Goal: Transaction & Acquisition: Purchase product/service

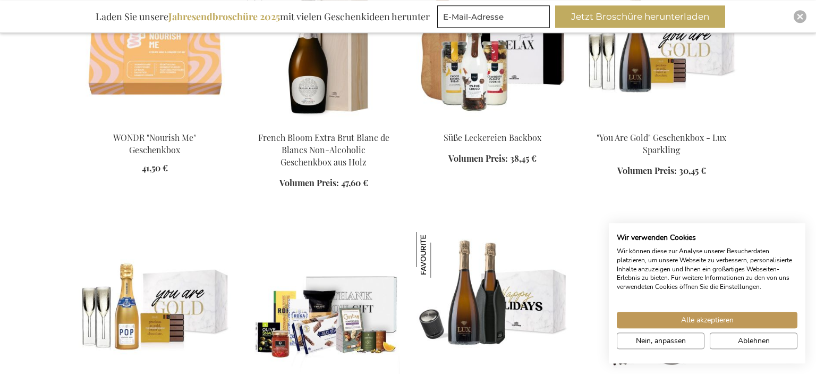
scroll to position [1010, 0]
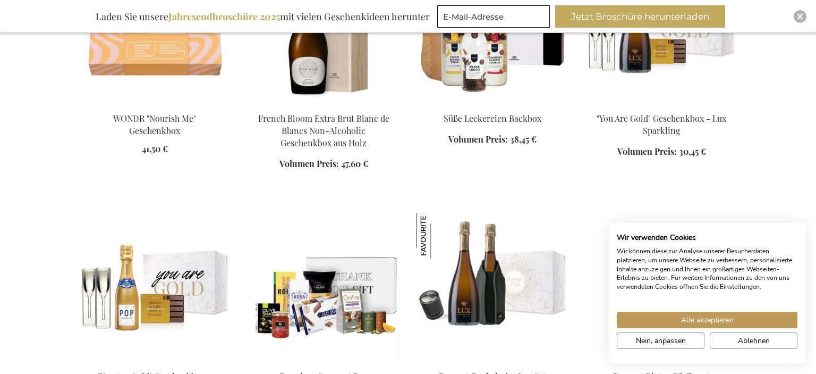
click at [648, 107] on link at bounding box center [662, 104] width 152 height 10
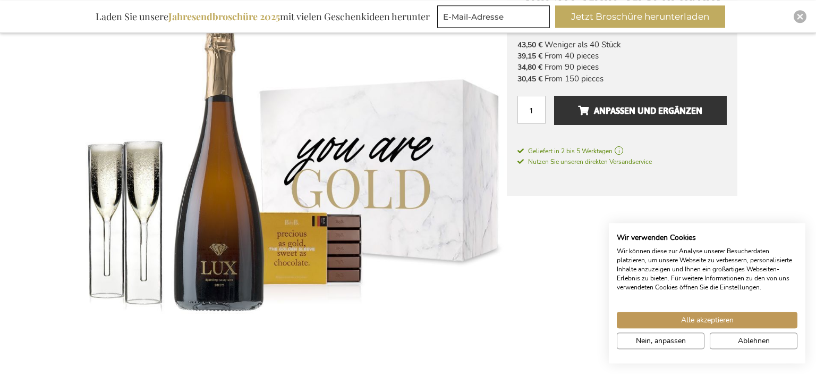
scroll to position [211, 0]
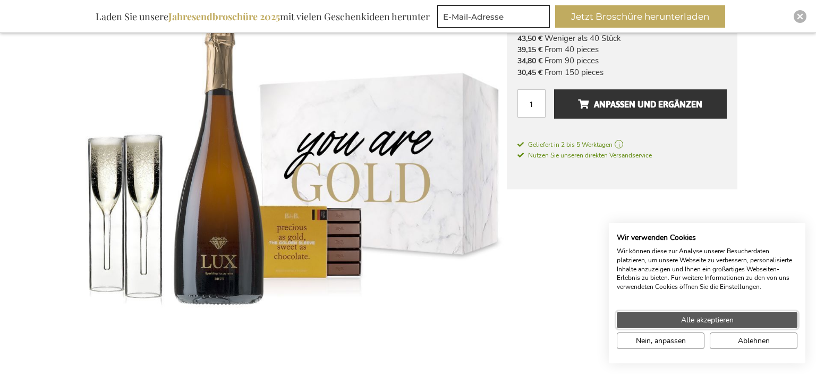
click at [713, 323] on span "Alle akzeptieren" at bounding box center [707, 319] width 53 height 11
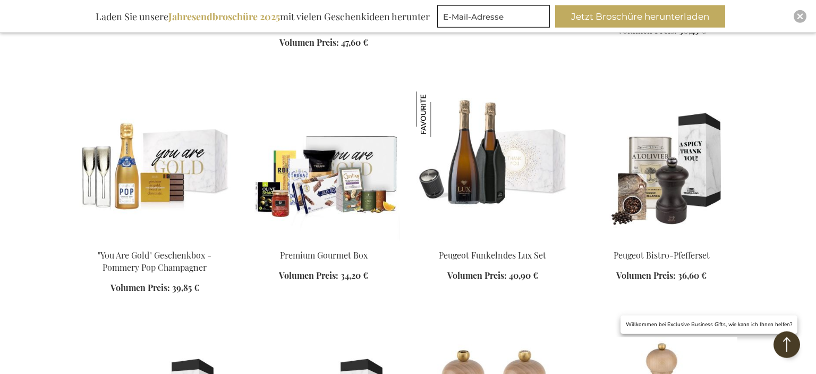
scroll to position [1132, 0]
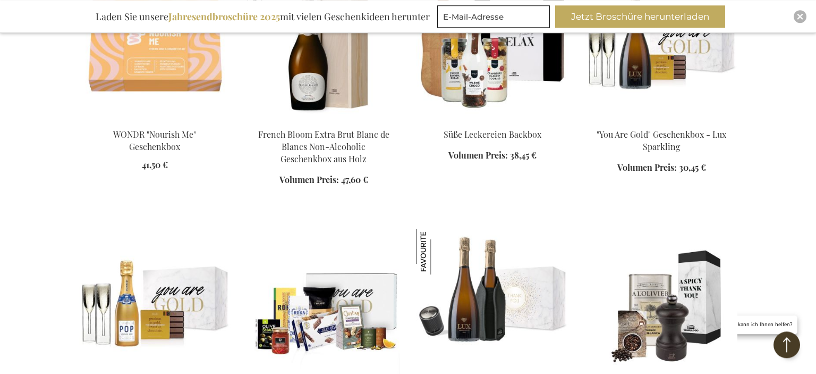
scroll to position [1076, 0]
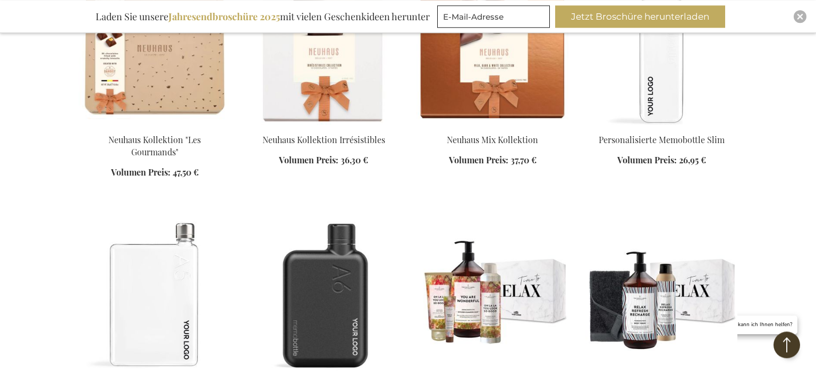
scroll to position [1805, 0]
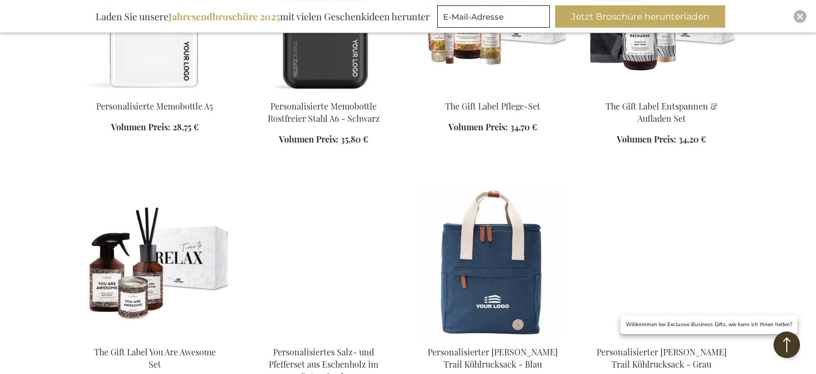
scroll to position [2086, 0]
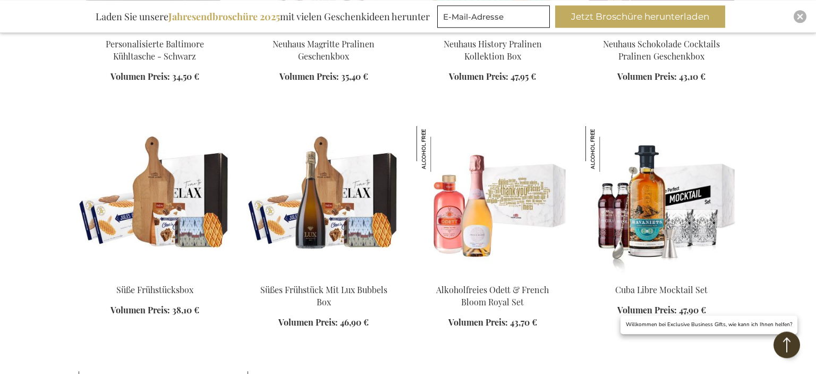
scroll to position [3320, 0]
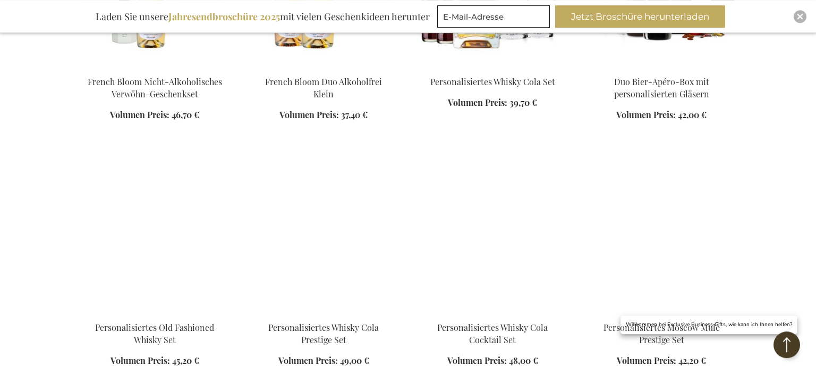
scroll to position [3657, 0]
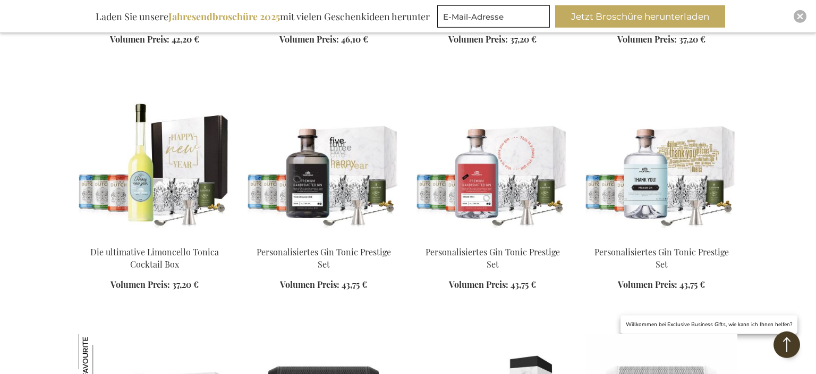
scroll to position [4162, 0]
